Goal: Check status: Check status

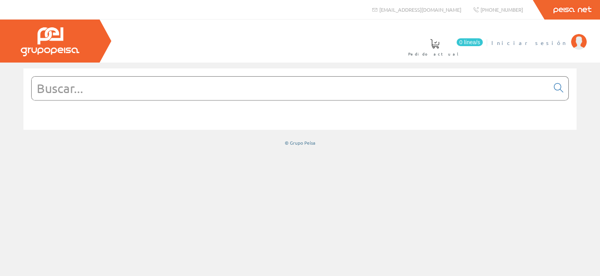
click at [580, 46] on img at bounding box center [579, 42] width 16 height 16
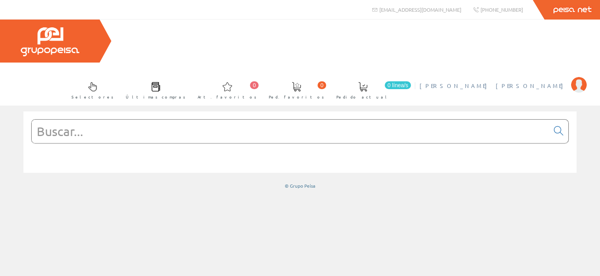
click at [583, 77] on img at bounding box center [579, 85] width 16 height 16
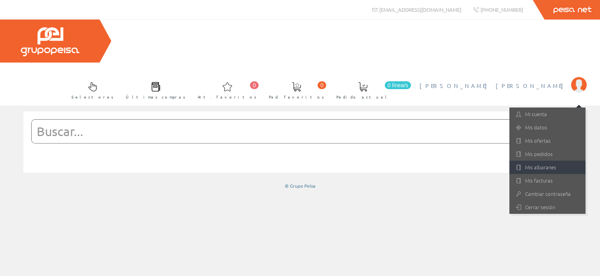
click at [531, 161] on link "Mis albaranes" at bounding box center [548, 167] width 76 height 13
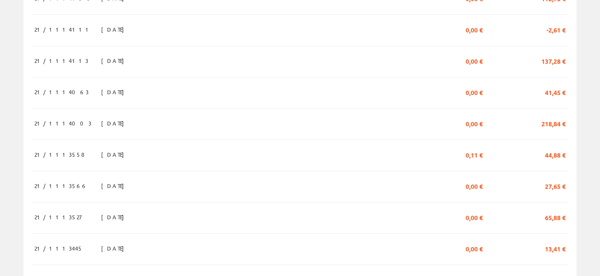
scroll to position [541, 0]
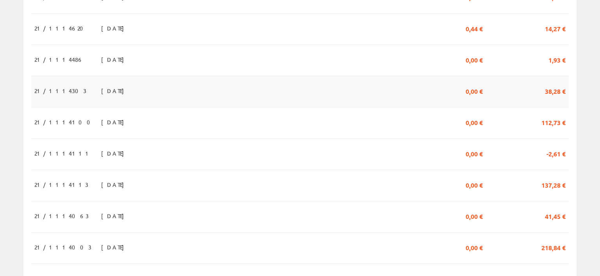
click at [199, 76] on td "13/06/2025" at bounding box center [148, 91] width 100 height 31
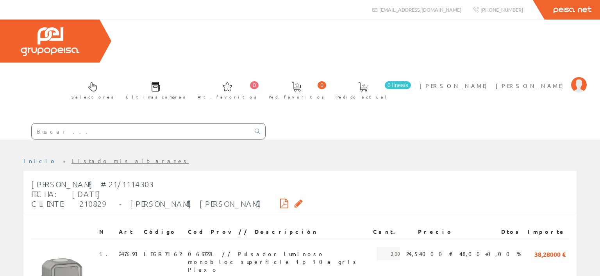
scroll to position [69, 0]
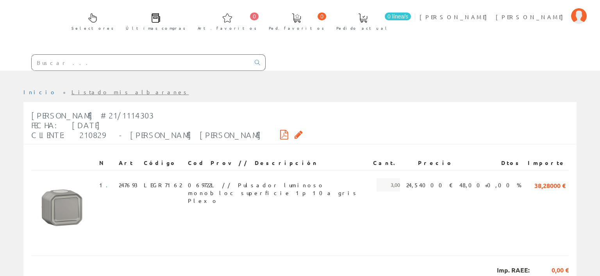
click at [131, 55] on input "text" at bounding box center [141, 63] width 218 height 16
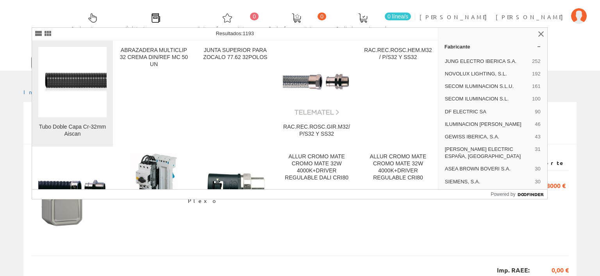
type input "CR32"
click at [57, 87] on img at bounding box center [72, 81] width 68 height 33
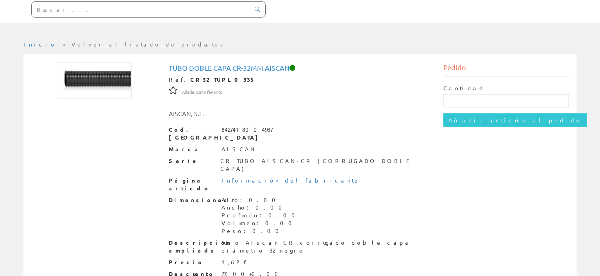
scroll to position [81, 0]
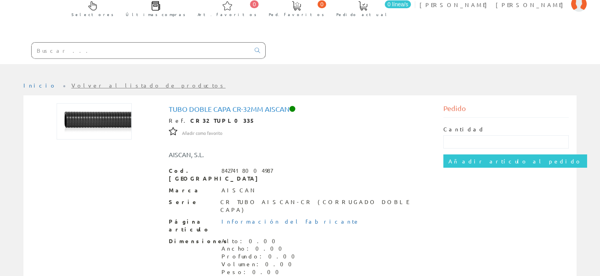
click at [192, 43] on input "text" at bounding box center [141, 51] width 218 height 16
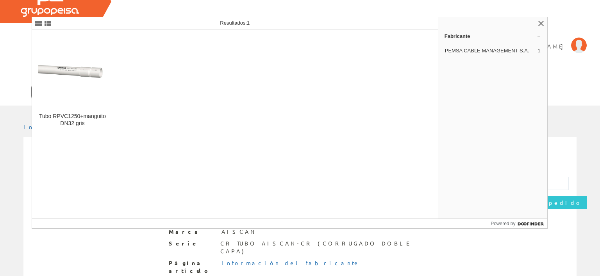
type input "13050132"
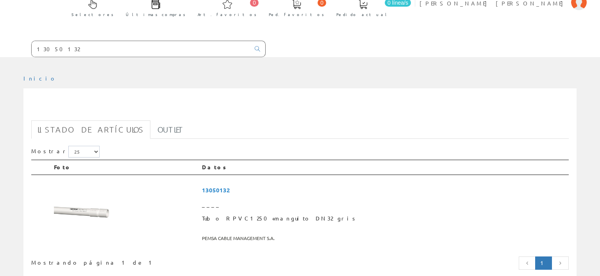
scroll to position [123, 0]
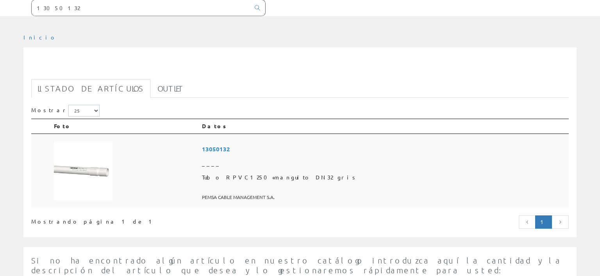
click at [309, 170] on span "Tubo RPVC1250+manguito DN32 gris" at bounding box center [384, 177] width 364 height 14
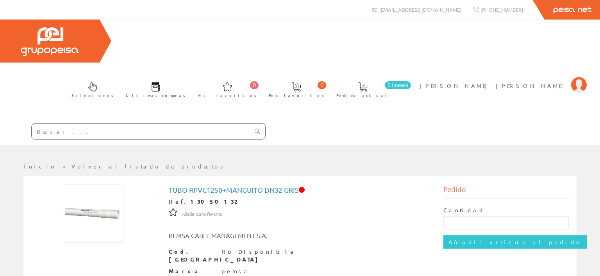
paste input "GEW40071"
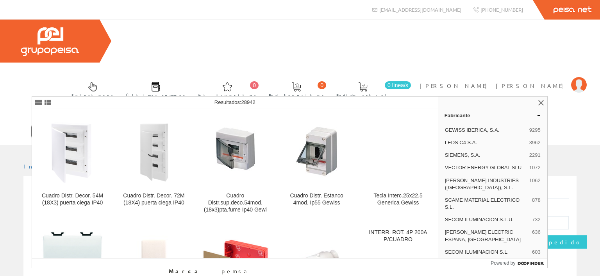
type input "GEW40071"
click at [258, 129] on icon at bounding box center [257, 131] width 5 height 5
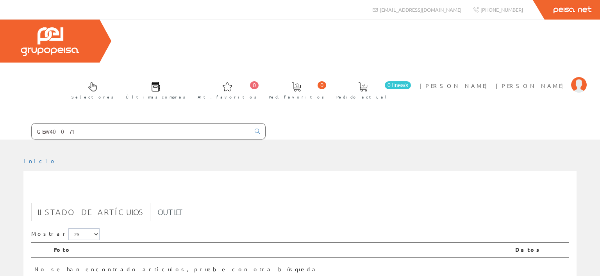
click at [93, 123] on input "GEW40071" at bounding box center [141, 131] width 218 height 16
click at [257, 129] on icon at bounding box center [257, 131] width 5 height 5
click at [66, 123] on input "GEW40071" at bounding box center [141, 131] width 218 height 16
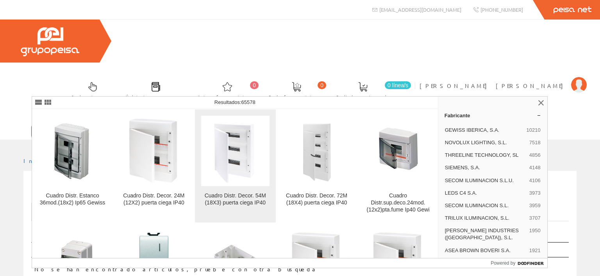
type input "GEW4007"
click at [224, 202] on div "Cuadro Distr. Decor. 54M (18X3) puerta ciega IP40" at bounding box center [235, 199] width 68 height 14
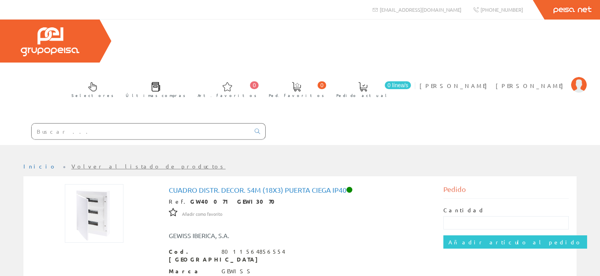
paste input "GW93626"
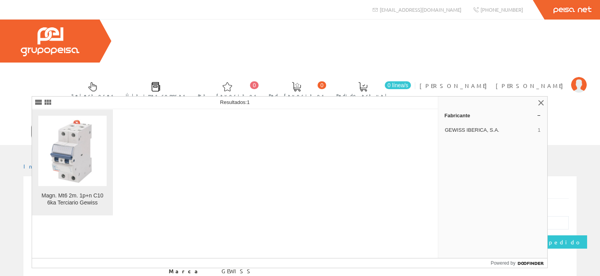
type input "GW93626"
click at [75, 163] on img at bounding box center [72, 150] width 68 height 68
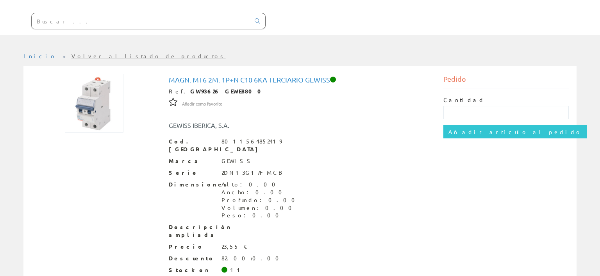
scroll to position [69, 0]
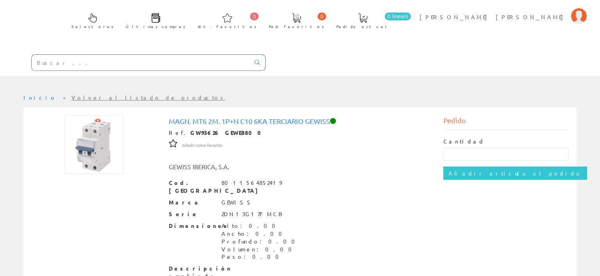
paste input "GW93626"
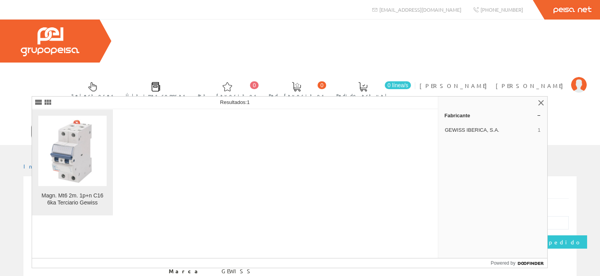
type input "GW93627"
click at [85, 178] on img at bounding box center [72, 150] width 68 height 68
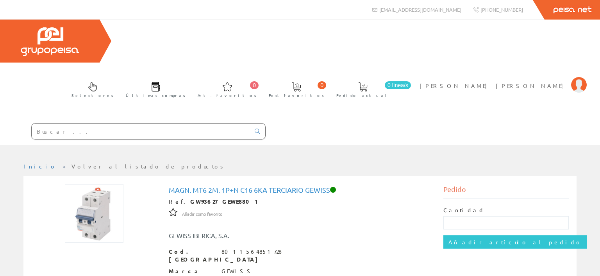
paste input "GW93651"
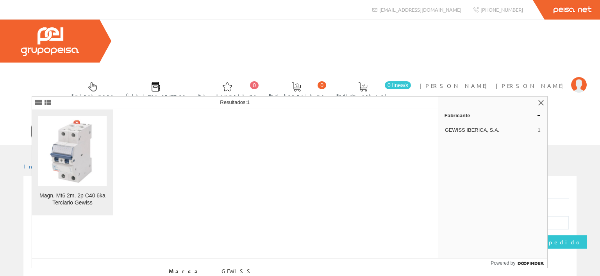
type input "GW93651"
click at [77, 140] on img at bounding box center [72, 150] width 68 height 68
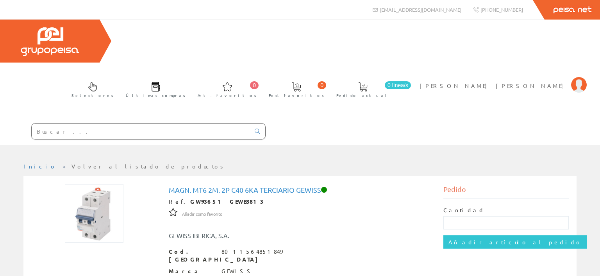
paste input "GWD4617"
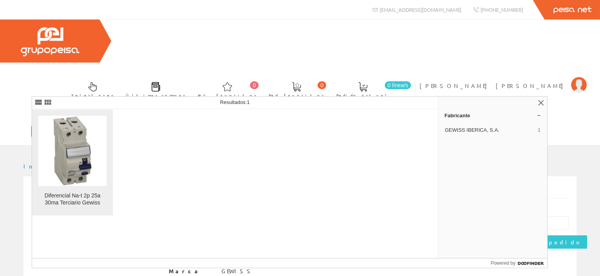
type input "GWD4617"
click at [68, 149] on img at bounding box center [72, 151] width 39 height 70
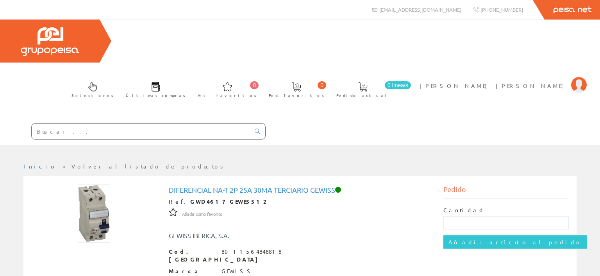
paste input "GWD4627"
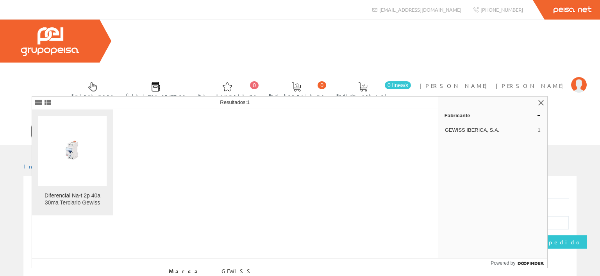
type input "GWD4627"
click at [74, 146] on img at bounding box center [72, 150] width 68 height 68
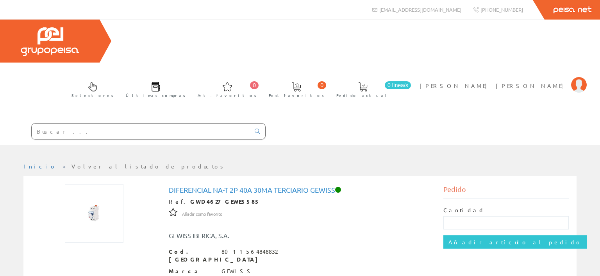
paste input "GWD6703"
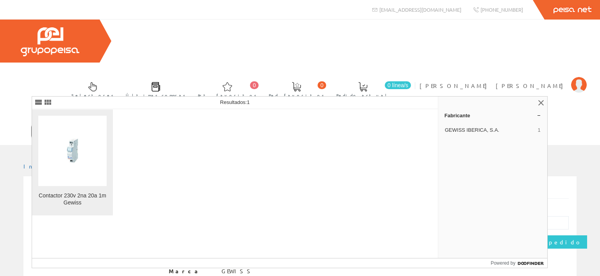
type input "GWD6703"
click at [76, 165] on img at bounding box center [72, 150] width 68 height 68
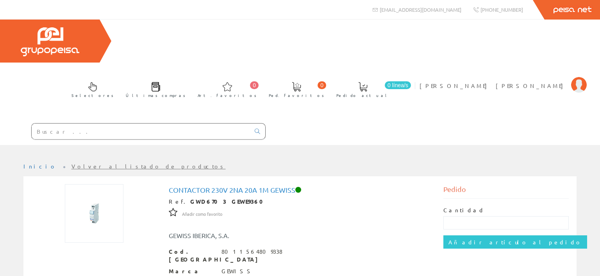
click at [131, 123] on input "text" at bounding box center [141, 131] width 218 height 16
type input "TR10"
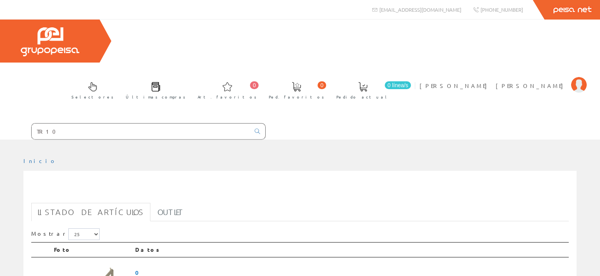
click at [103, 123] on input "TR10" at bounding box center [141, 131] width 218 height 16
paste input "Minutero escalera trealux 210 TR10"
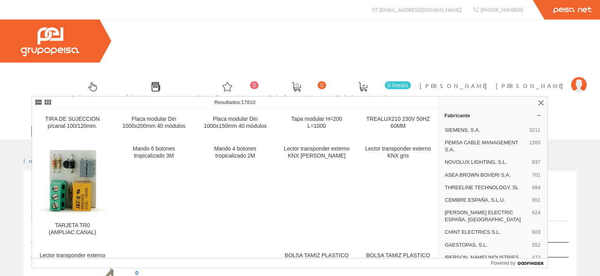
click at [49, 123] on input "TR10Minutero escalera trealux 210 TR10" at bounding box center [141, 131] width 218 height 16
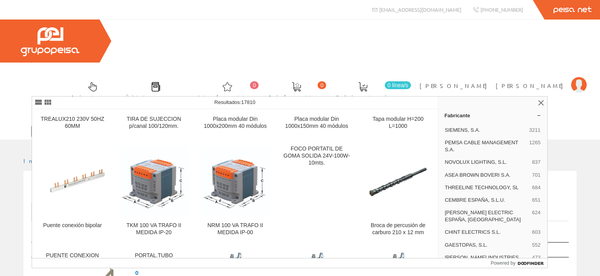
type input "Minutero escalera trealux 210 TR10"
click at [256, 129] on icon at bounding box center [257, 131] width 5 height 5
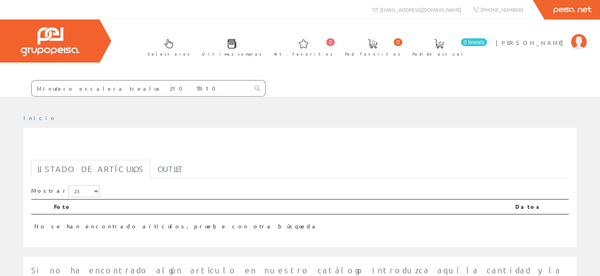
drag, startPoint x: 111, startPoint y: 86, endPoint x: 185, endPoint y: 88, distance: 73.5
click at [185, 88] on input "Minutero escalera trealux 210 TR10" at bounding box center [141, 88] width 218 height 16
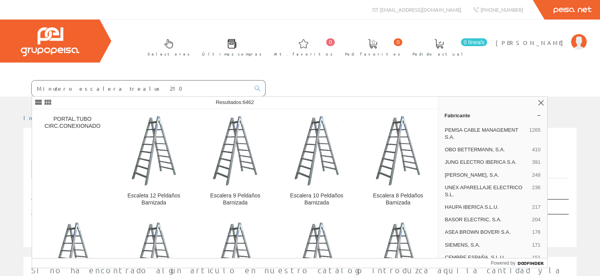
type input "Minutero escalera trealux 210"
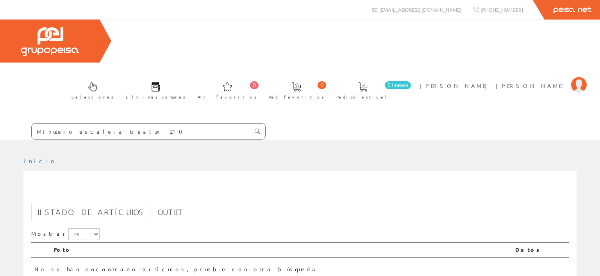
click at [258, 129] on icon at bounding box center [257, 131] width 5 height 5
drag, startPoint x: 118, startPoint y: 87, endPoint x: 21, endPoint y: 89, distance: 96.9
click at [32, 123] on input "Minutero escalera trealux 210" at bounding box center [141, 131] width 218 height 16
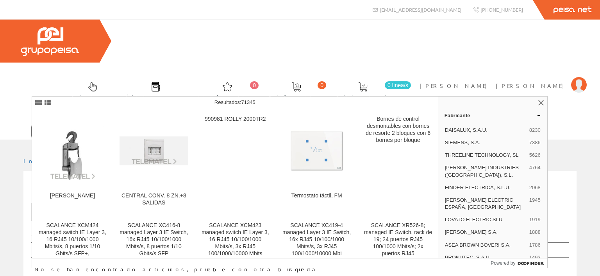
type input "TR210"
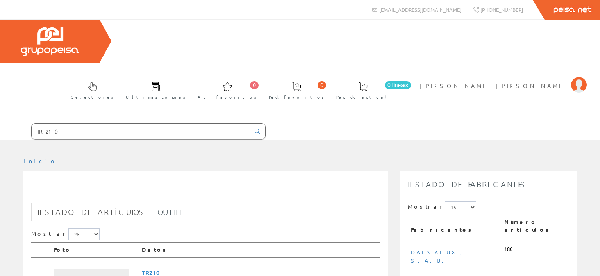
scroll to position [123, 0]
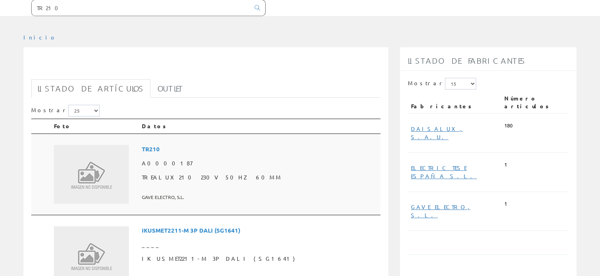
click at [199, 170] on span "TREALUX210 230V 50HZ 60MM" at bounding box center [260, 177] width 236 height 14
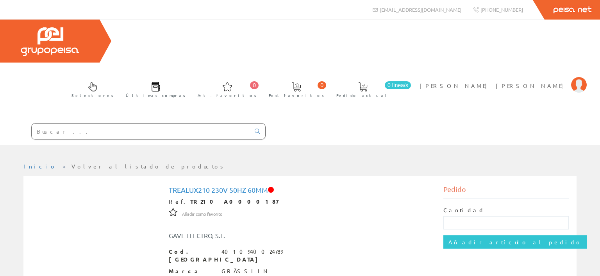
click at [116, 123] on input "text" at bounding box center [141, 131] width 218 height 16
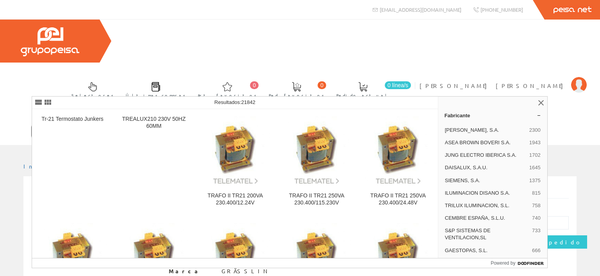
type input "TR210"
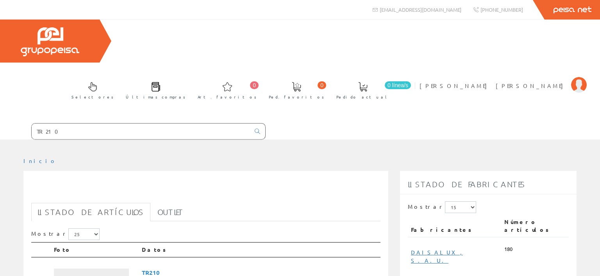
scroll to position [82, 0]
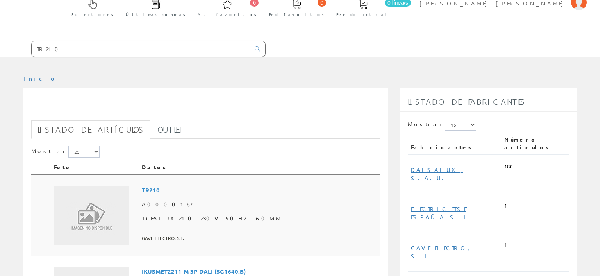
click at [228, 211] on span "TREALUX210 230V 50HZ 60MM" at bounding box center [260, 218] width 236 height 14
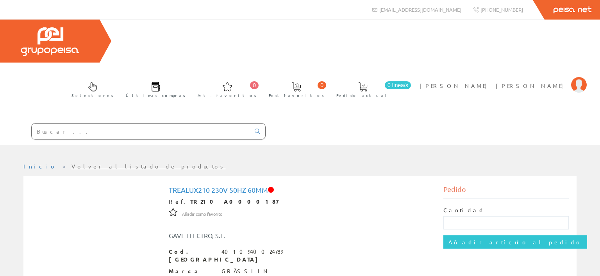
paste input "75432-39"
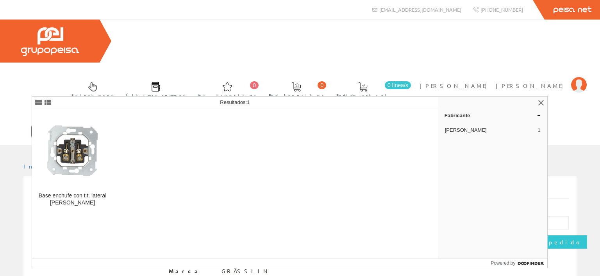
type input "75432-39"
click at [257, 129] on icon at bounding box center [257, 131] width 5 height 5
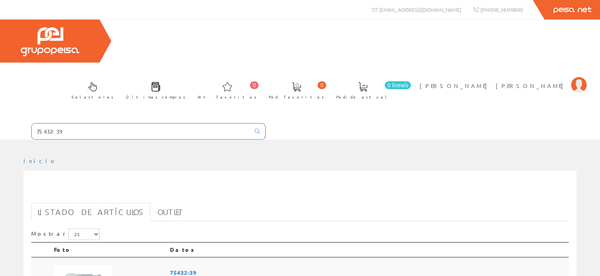
scroll to position [82, 0]
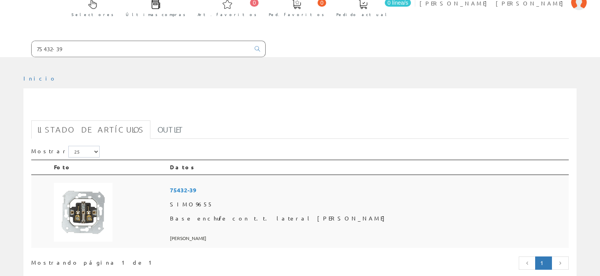
click at [93, 183] on img at bounding box center [83, 212] width 59 height 59
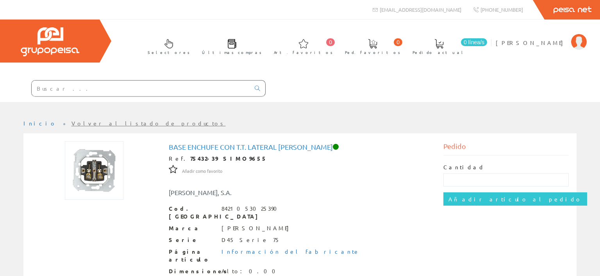
paste input "CPM152MBUC"
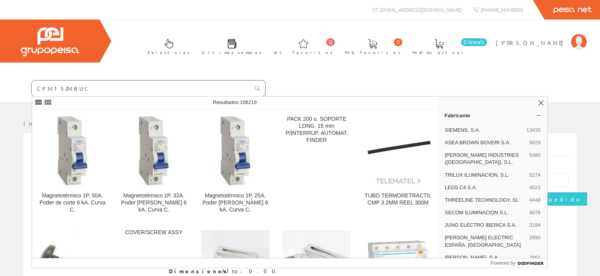
type input "CPM152MBUC"
click at [577, 47] on img at bounding box center [579, 42] width 16 height 16
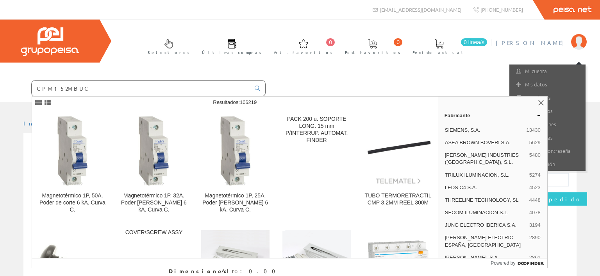
click at [478, 70] on div "Selectores Últimas compras 0 0" at bounding box center [300, 61] width 600 height 82
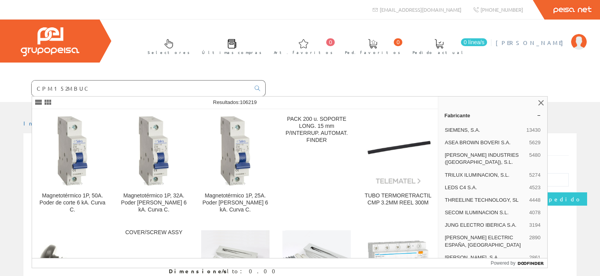
click at [576, 48] on img at bounding box center [579, 42] width 16 height 16
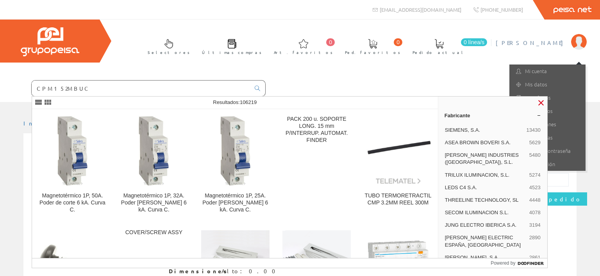
click at [542, 104] on link at bounding box center [541, 102] width 9 height 9
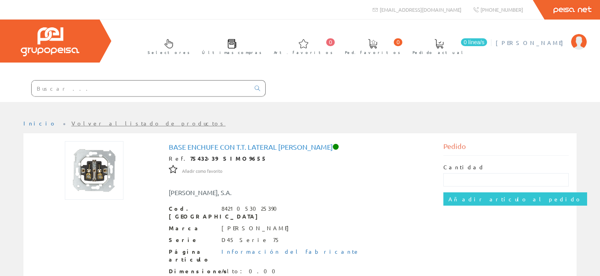
click at [577, 45] on img at bounding box center [579, 42] width 16 height 16
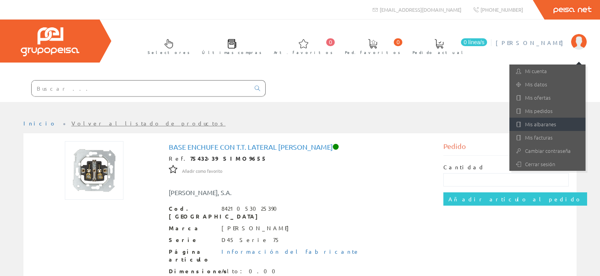
click at [545, 128] on link "Mis albaranes" at bounding box center [548, 124] width 76 height 13
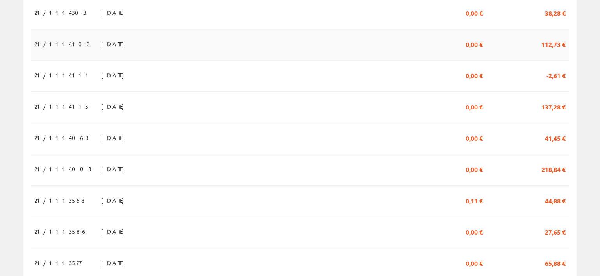
scroll to position [578, 0]
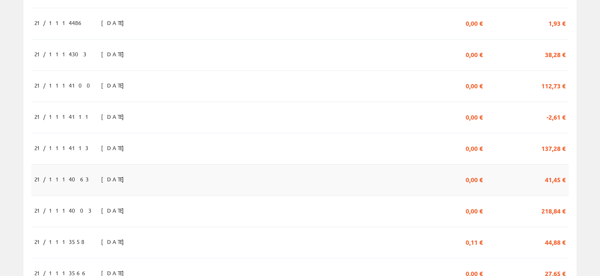
click at [101, 172] on span "05/06/2025" at bounding box center [114, 178] width 27 height 13
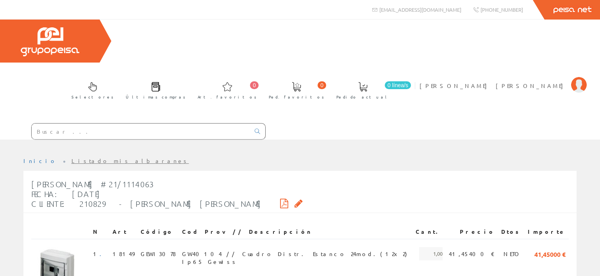
scroll to position [69, 0]
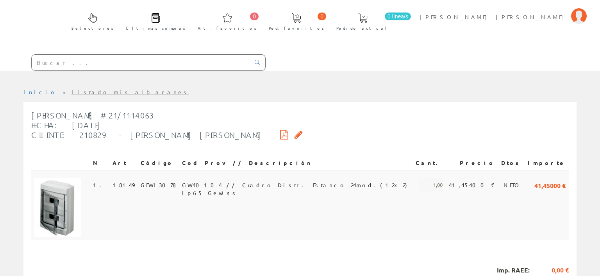
click at [194, 178] on span "GW40104 // Cuadro Distr. Estanco 24mod.(12x2) Ip65 Gewiss" at bounding box center [295, 184] width 227 height 13
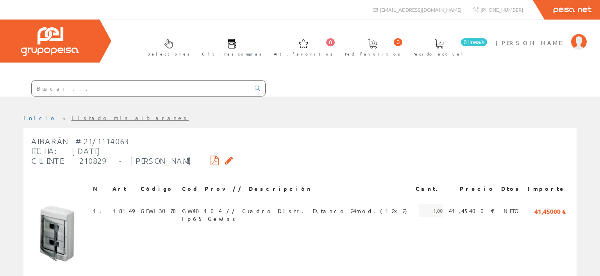
scroll to position [69, 0]
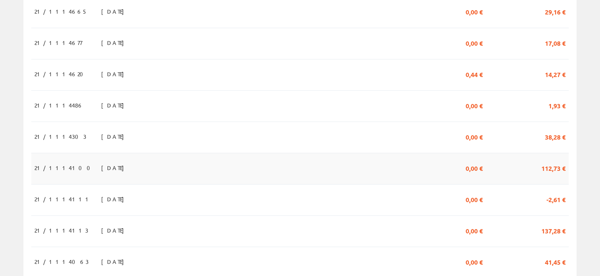
scroll to position [578, 0]
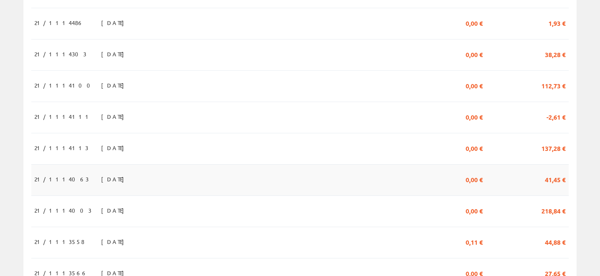
click at [360, 164] on td at bounding box center [373, 179] width 107 height 31
